Goal: Transaction & Acquisition: Purchase product/service

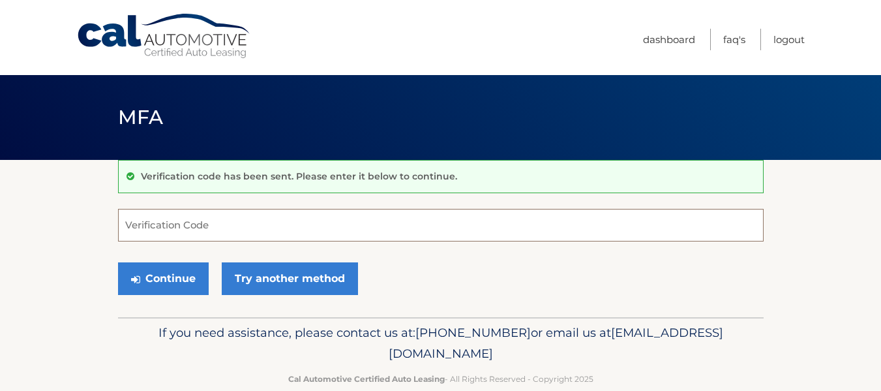
click at [172, 229] on input "Verification Code" at bounding box center [441, 225] width 646 height 33
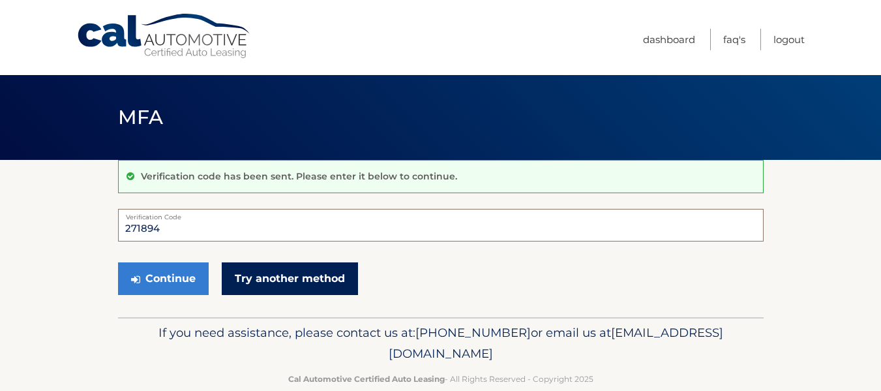
type input "271894"
click at [229, 281] on link "Try another method" at bounding box center [290, 278] width 136 height 33
click at [230, 281] on link "Try another method" at bounding box center [290, 278] width 136 height 33
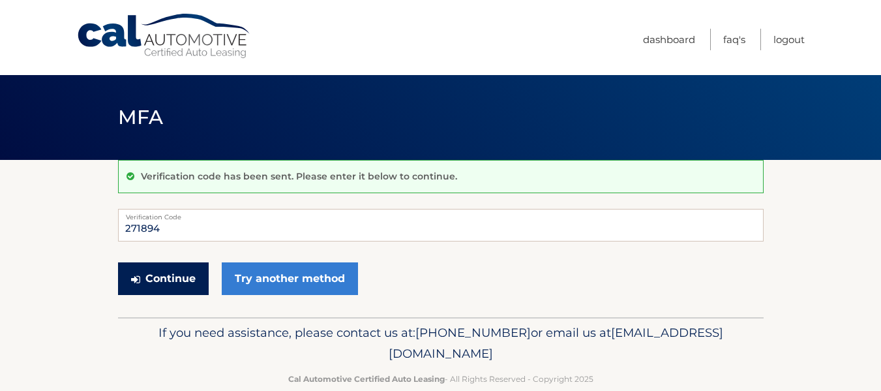
click at [191, 276] on button "Continue" at bounding box center [163, 278] width 91 height 33
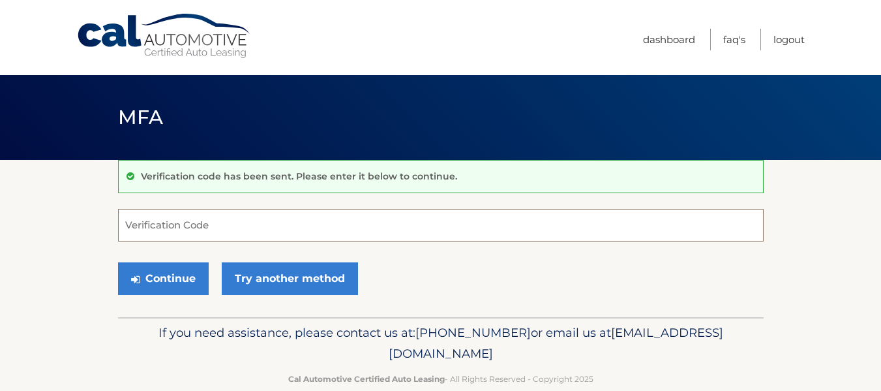
click at [149, 232] on input "Verification Code" at bounding box center [441, 225] width 646 height 33
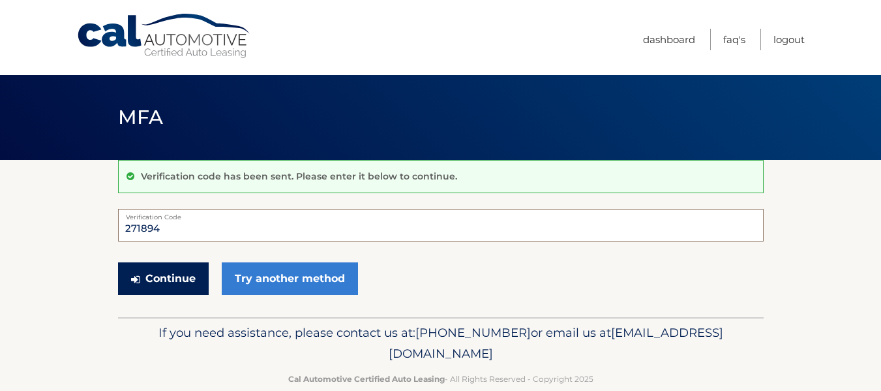
type input "271894"
click at [151, 277] on button "Continue" at bounding box center [163, 278] width 91 height 33
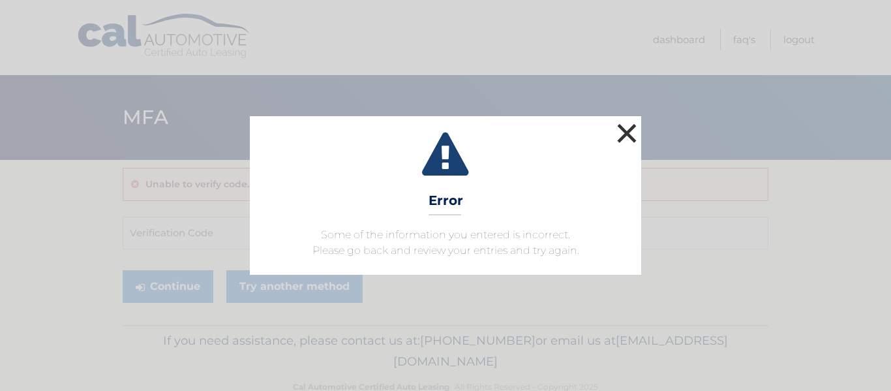
click at [621, 138] on button "×" at bounding box center [627, 133] width 26 height 26
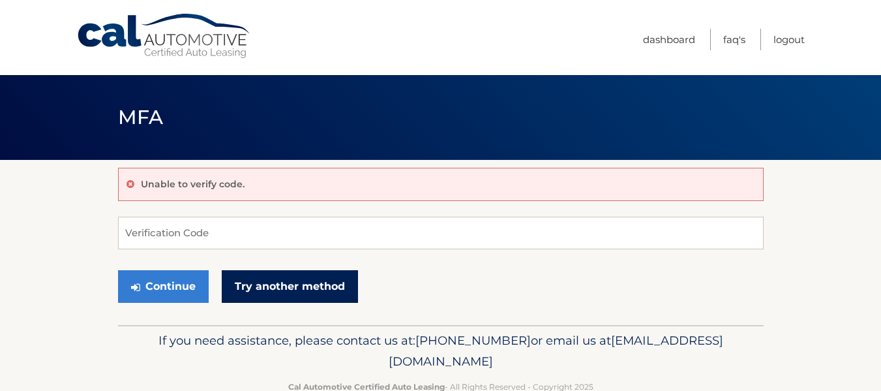
click at [250, 287] on link "Try another method" at bounding box center [290, 286] width 136 height 33
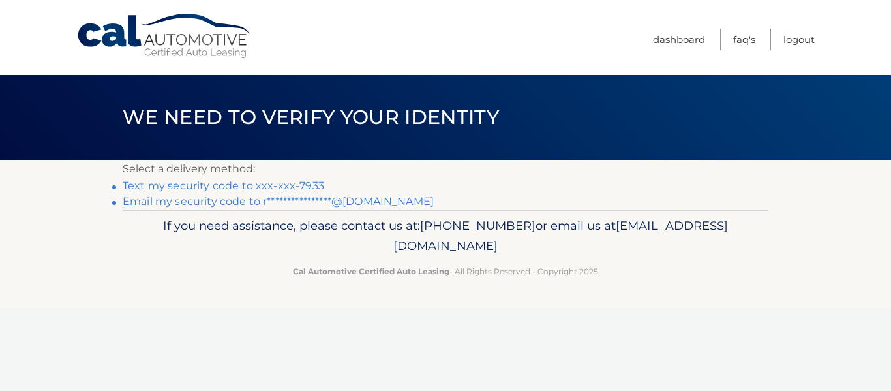
click at [347, 200] on link "**********" at bounding box center [278, 201] width 311 height 12
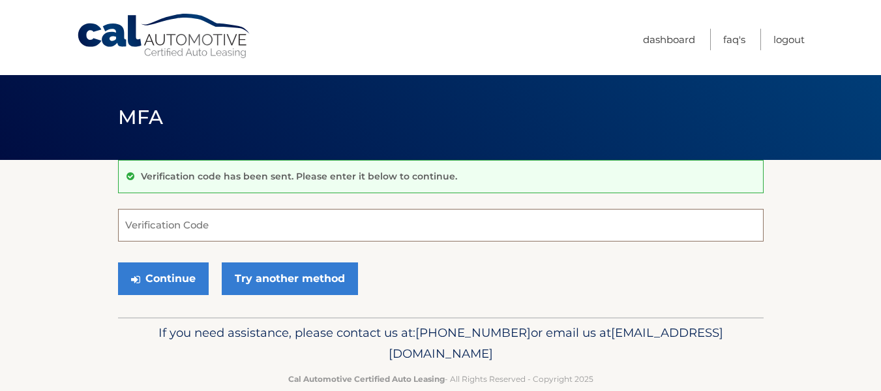
click at [186, 224] on input "Verification Code" at bounding box center [441, 225] width 646 height 33
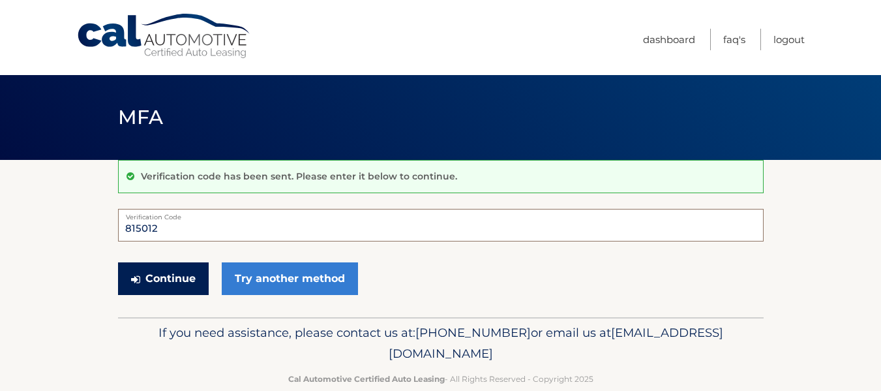
type input "815012"
click at [176, 267] on button "Continue" at bounding box center [163, 278] width 91 height 33
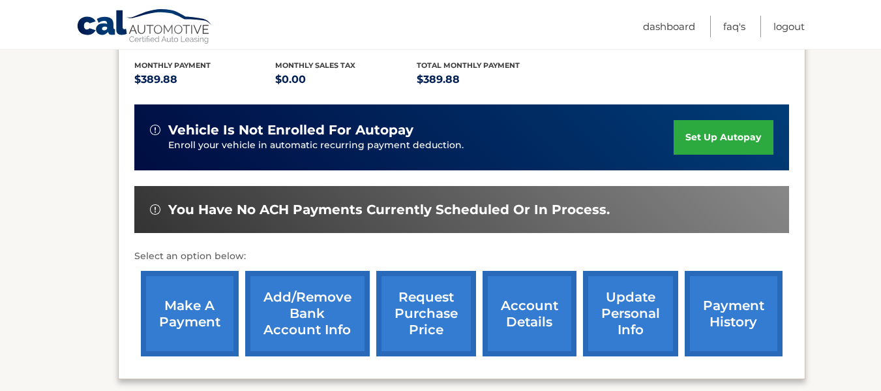
scroll to position [285, 0]
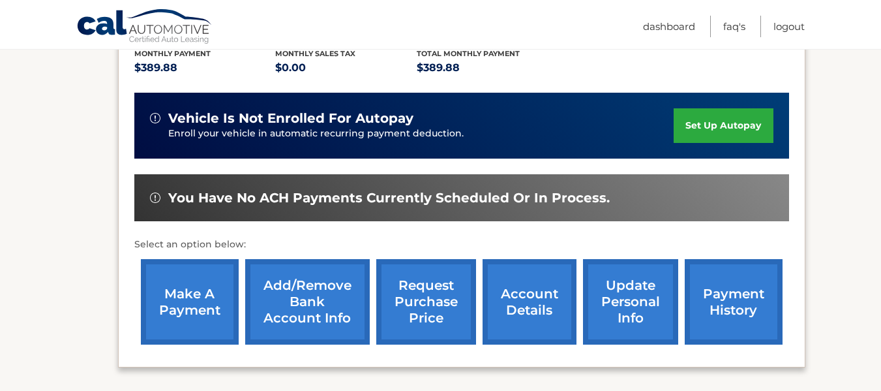
click at [202, 284] on link "make a payment" at bounding box center [190, 301] width 98 height 85
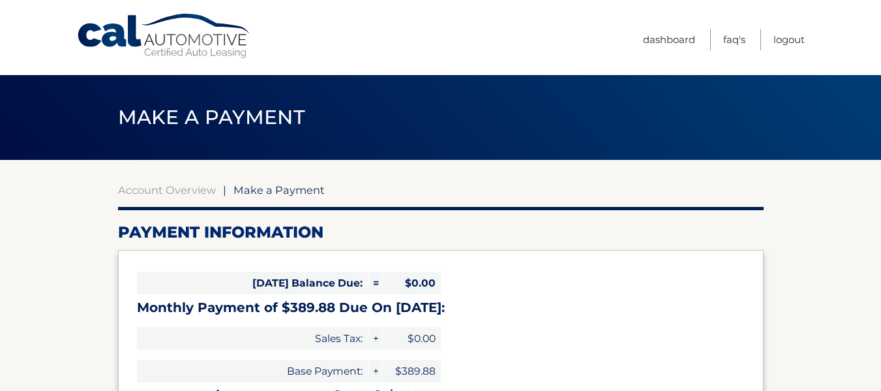
select select "MjdkOTRjYzktYTRiYi00ZmQzLWI1NTktYTdmOTQzNGNjODlm"
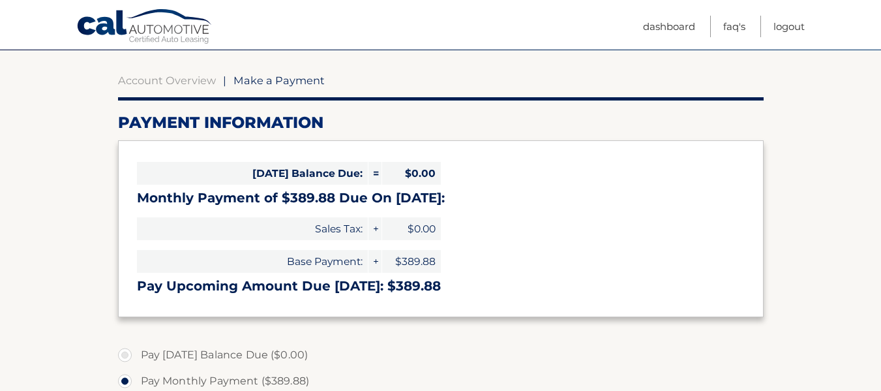
scroll to position [114, 0]
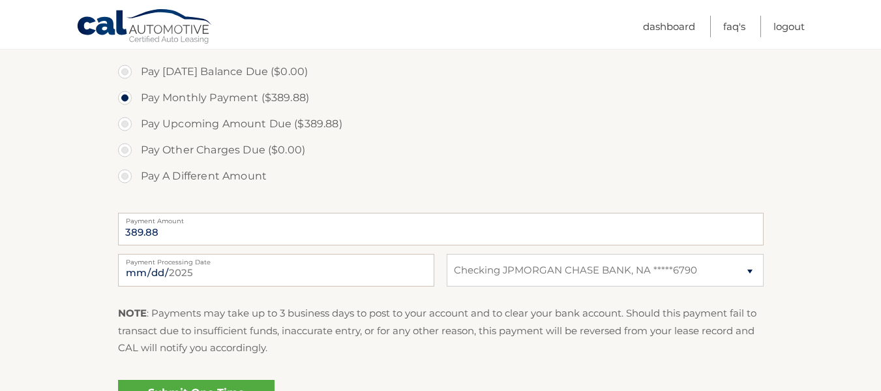
drag, startPoint x: 883, startPoint y: 82, endPoint x: 869, endPoint y: 241, distance: 159.7
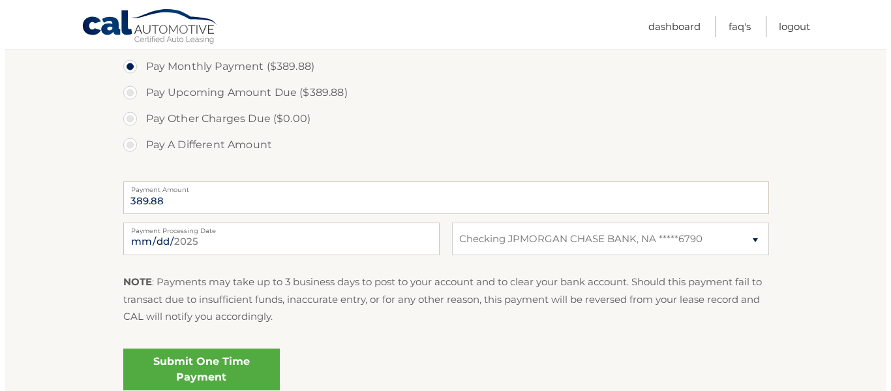
scroll to position [442, 0]
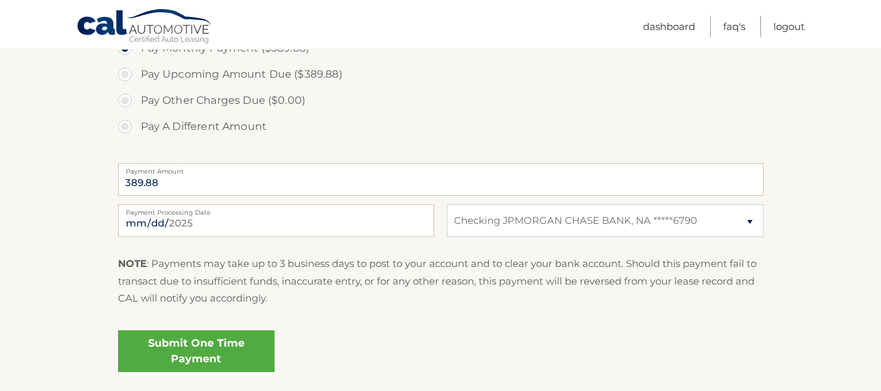
click at [235, 367] on link "Submit One Time Payment" at bounding box center [196, 351] width 157 height 42
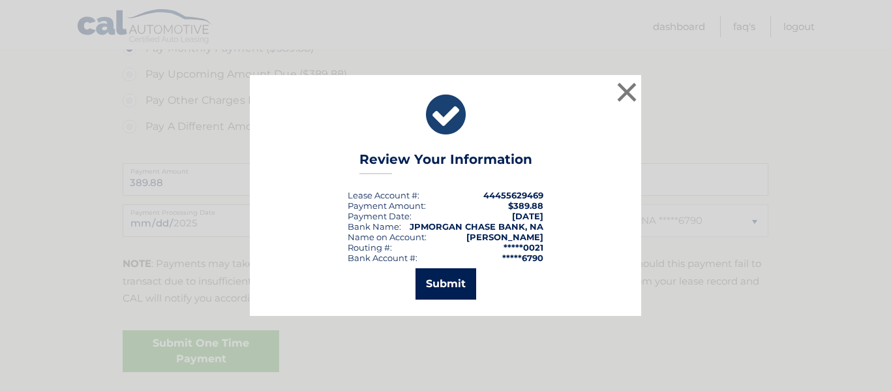
click at [447, 278] on button "Submit" at bounding box center [445, 283] width 61 height 31
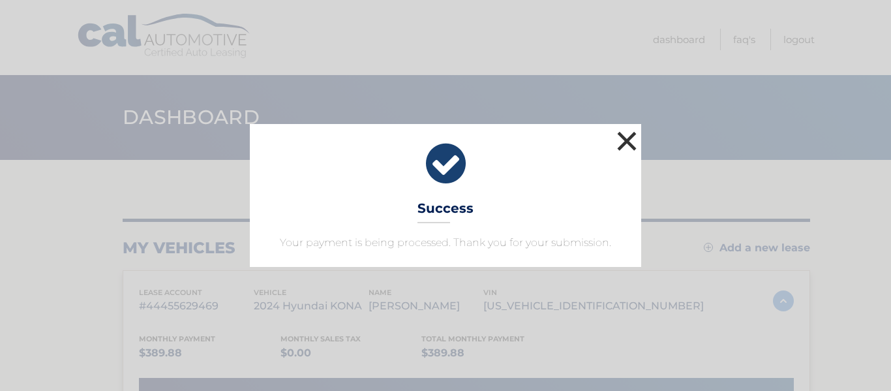
click at [625, 143] on button "×" at bounding box center [627, 141] width 26 height 26
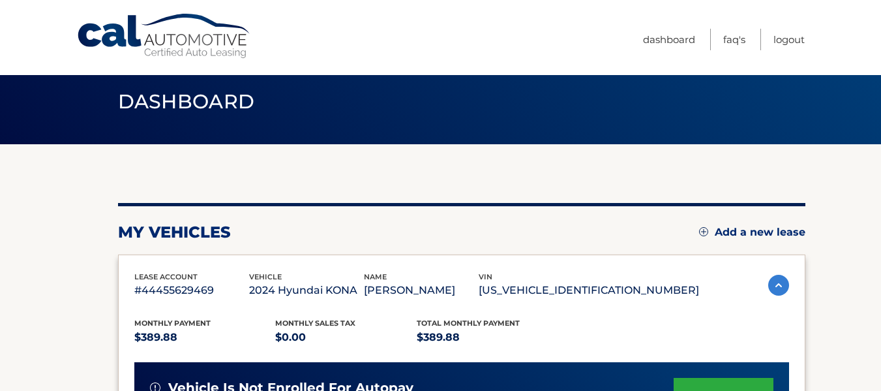
scroll to position [14, 0]
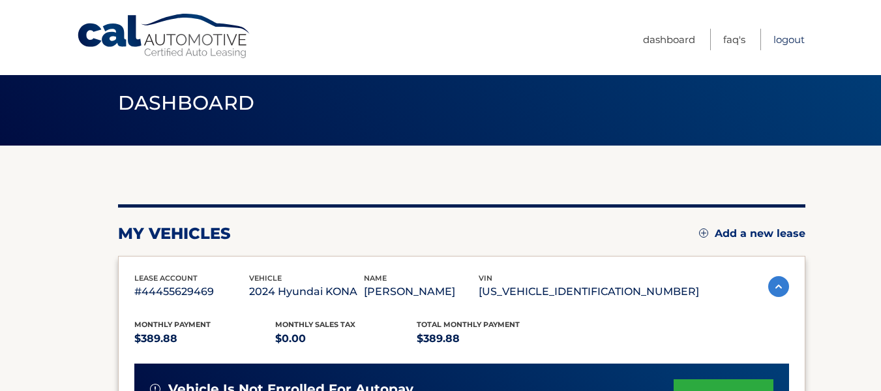
click at [794, 35] on link "Logout" at bounding box center [788, 40] width 31 height 22
